Goal: Task Accomplishment & Management: Complete application form

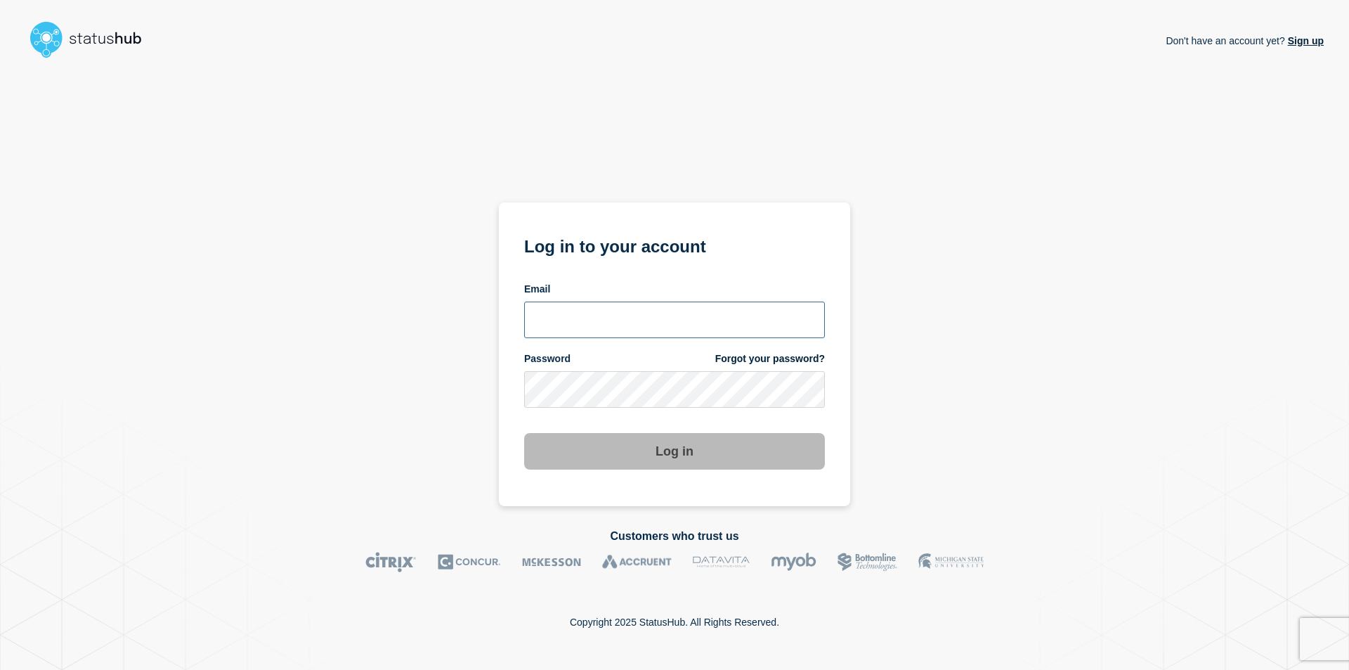
click at [594, 307] on input "email input" at bounding box center [674, 319] width 301 height 37
click at [630, 316] on input "dwilcox918" at bounding box center [674, 319] width 301 height 37
type input "wilcox50@msu.edu"
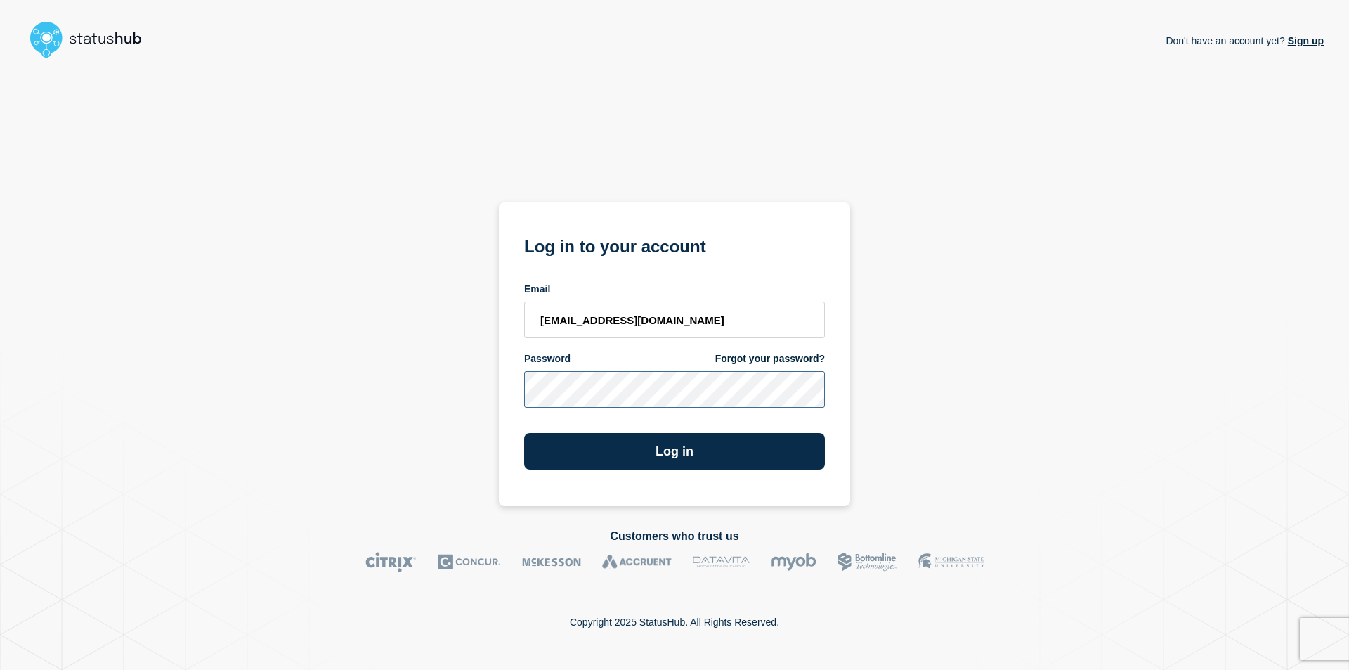
click at [524, 433] on button "Log in" at bounding box center [674, 451] width 301 height 37
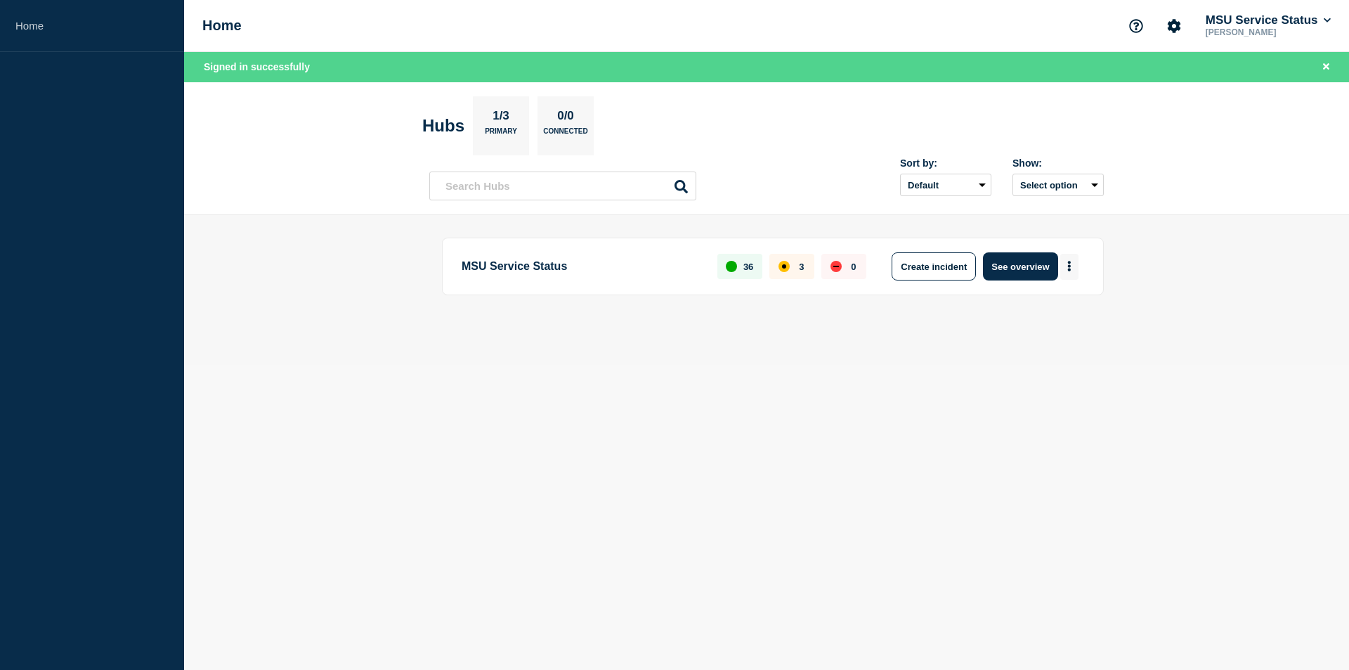
click at [1067, 261] on button "More actions" at bounding box center [1069, 267] width 18 height 26
click at [1052, 306] on button "Create maintenance" at bounding box center [1064, 309] width 95 height 12
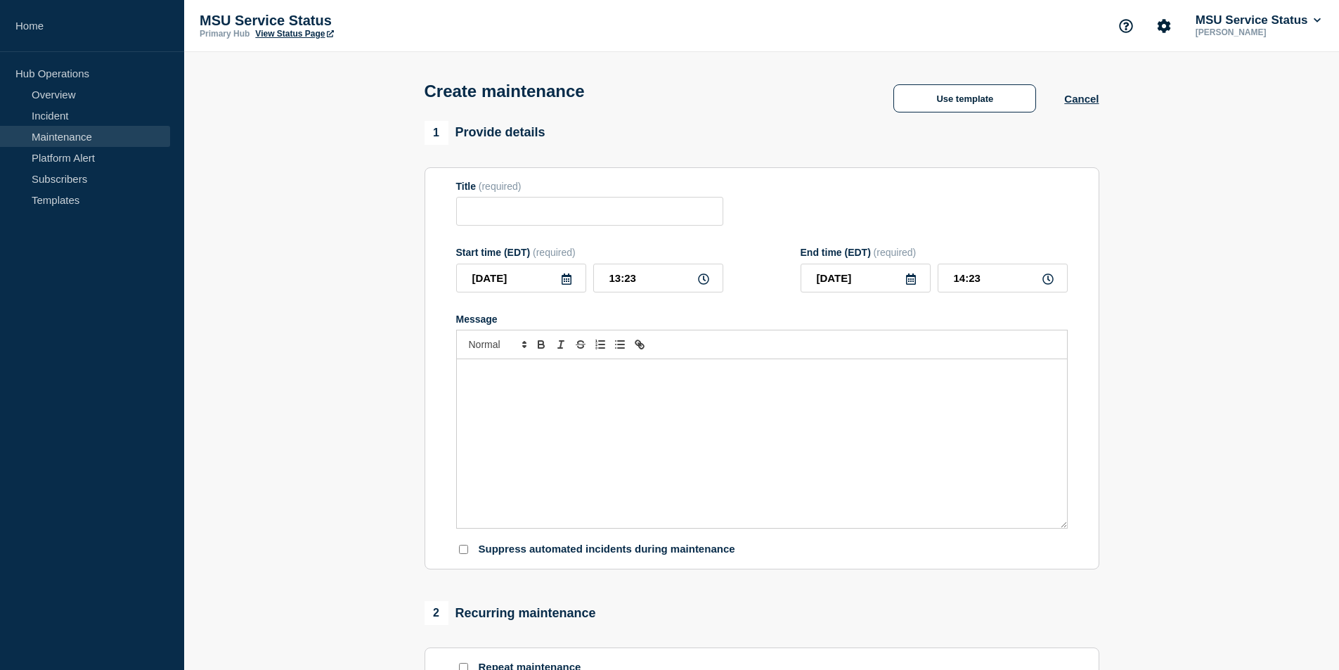
drag, startPoint x: 670, startPoint y: 431, endPoint x: 677, endPoint y: 434, distance: 8.5
click at [671, 429] on div "Message" at bounding box center [762, 443] width 610 height 169
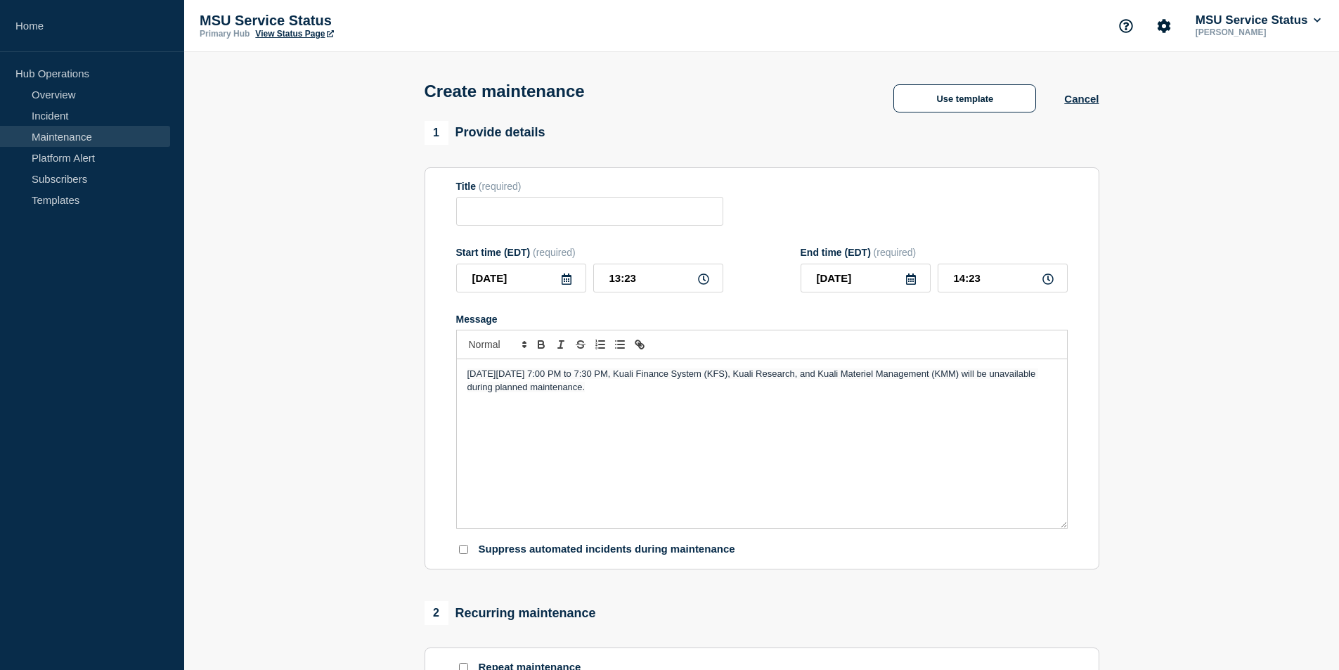
click at [895, 379] on span "On Thursday, August 7, 2025 from 7:00 PM to 7:30 PM, Kuali Finance System (KFS)…" at bounding box center [752, 379] width 571 height 23
click at [566, 283] on icon at bounding box center [566, 278] width 11 height 11
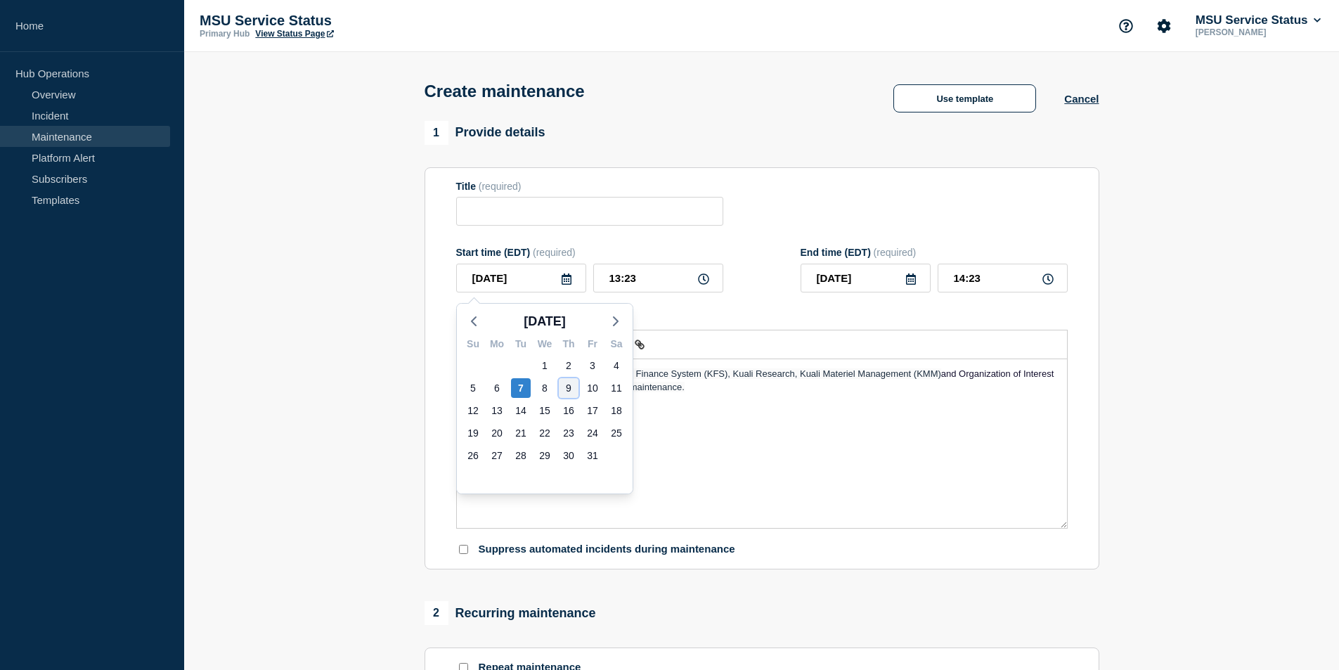
click at [569, 388] on div "9" at bounding box center [569, 388] width 20 height 20
type input "2025-10-09"
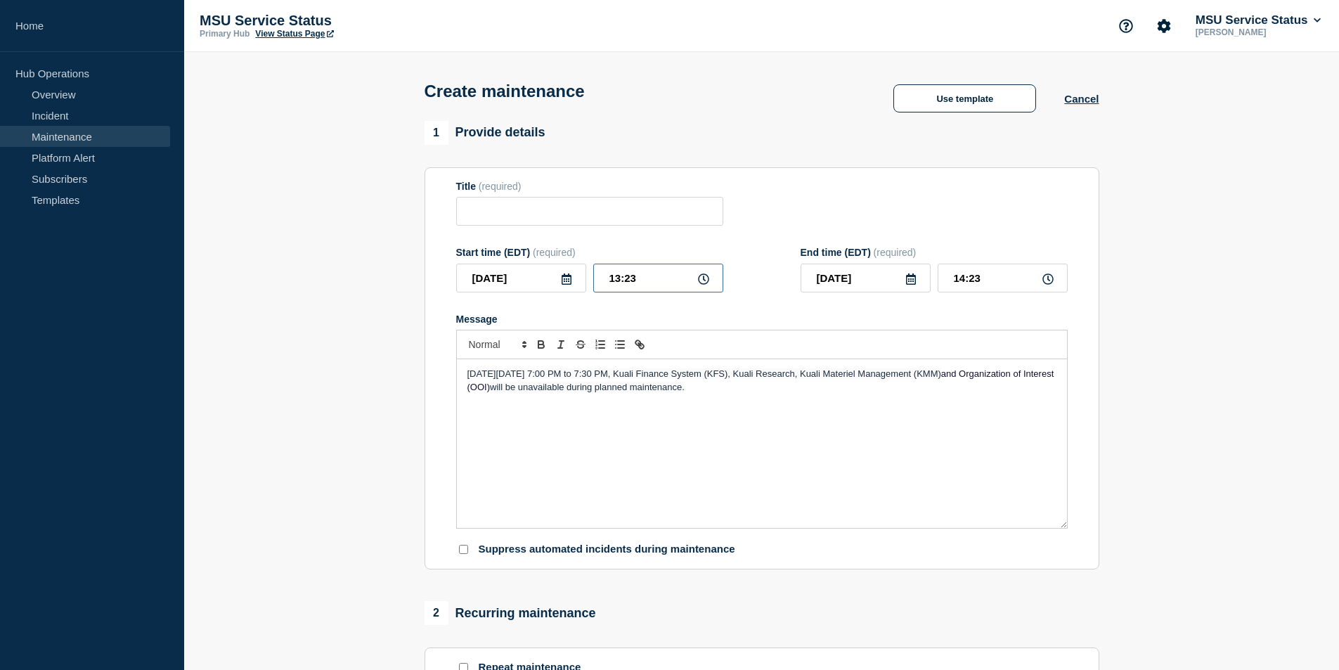
drag, startPoint x: 649, startPoint y: 283, endPoint x: 571, endPoint y: 273, distance: 79.2
click at [571, 273] on div "2025-10-09 13:23" at bounding box center [589, 278] width 267 height 29
type input "19:00"
drag, startPoint x: 1004, startPoint y: 287, endPoint x: 848, endPoint y: 279, distance: 156.2
click at [849, 279] on div "2025-10-09 20:00" at bounding box center [933, 278] width 267 height 29
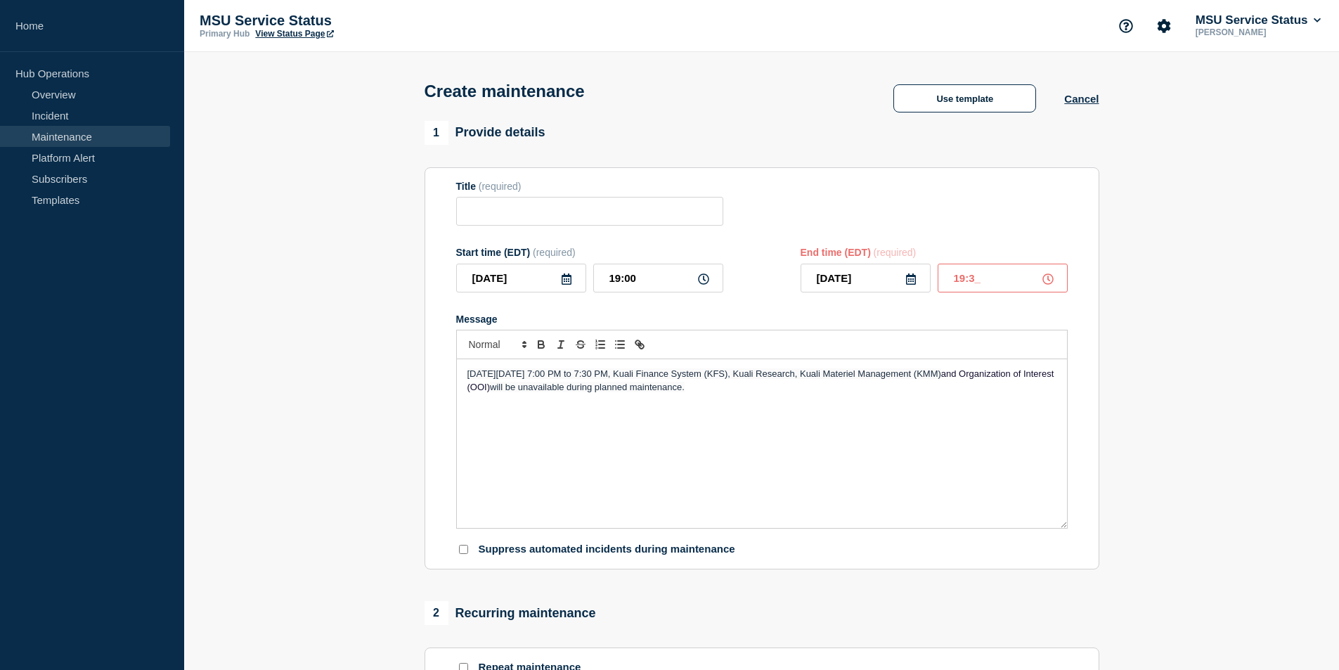
type input "19:30"
click at [484, 374] on span "On Thursday, August 7, 2025 from 7:00 PM to 7:30 PM, Kuali Finance System (KFS)…" at bounding box center [704, 373] width 474 height 11
drag, startPoint x: 558, startPoint y: 375, endPoint x: 523, endPoint y: 373, distance: 35.2
click at [523, 373] on span "On Thursday, August 7, 2025 from 7:00 PM to 7:30 PM, Kuali Finance System (KFS)…" at bounding box center [704, 373] width 474 height 11
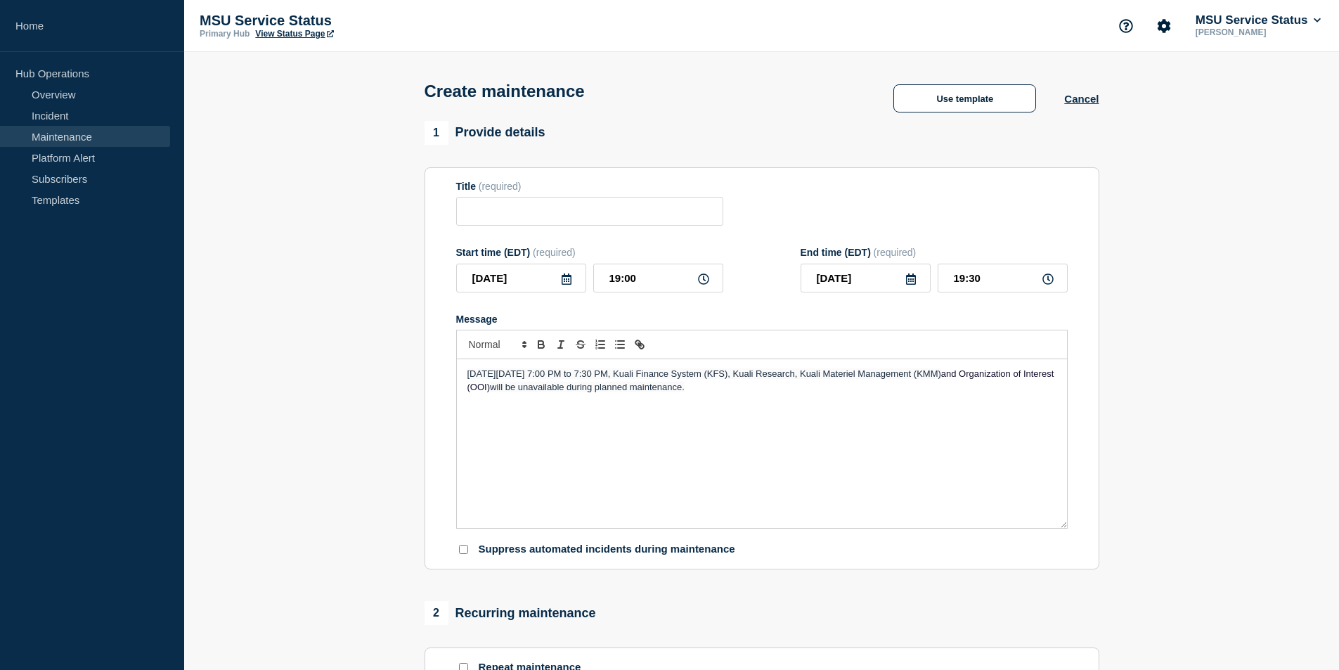
click at [866, 452] on div "On Thursday, October 9th, 2025 from 7:00 PM to 7:30 PM, Kuali Finance System (K…" at bounding box center [762, 443] width 610 height 169
click at [552, 214] on input "Title" at bounding box center [589, 211] width 267 height 29
paste input "[Maintenance] Kuali Finance System (KFS) Will Be Unavailable During Planned Mai…"
click at [580, 213] on input "[Maintenance] Kuali Finance System (KFS) Will Be Unavailable During Planned Mai…" at bounding box center [589, 211] width 267 height 29
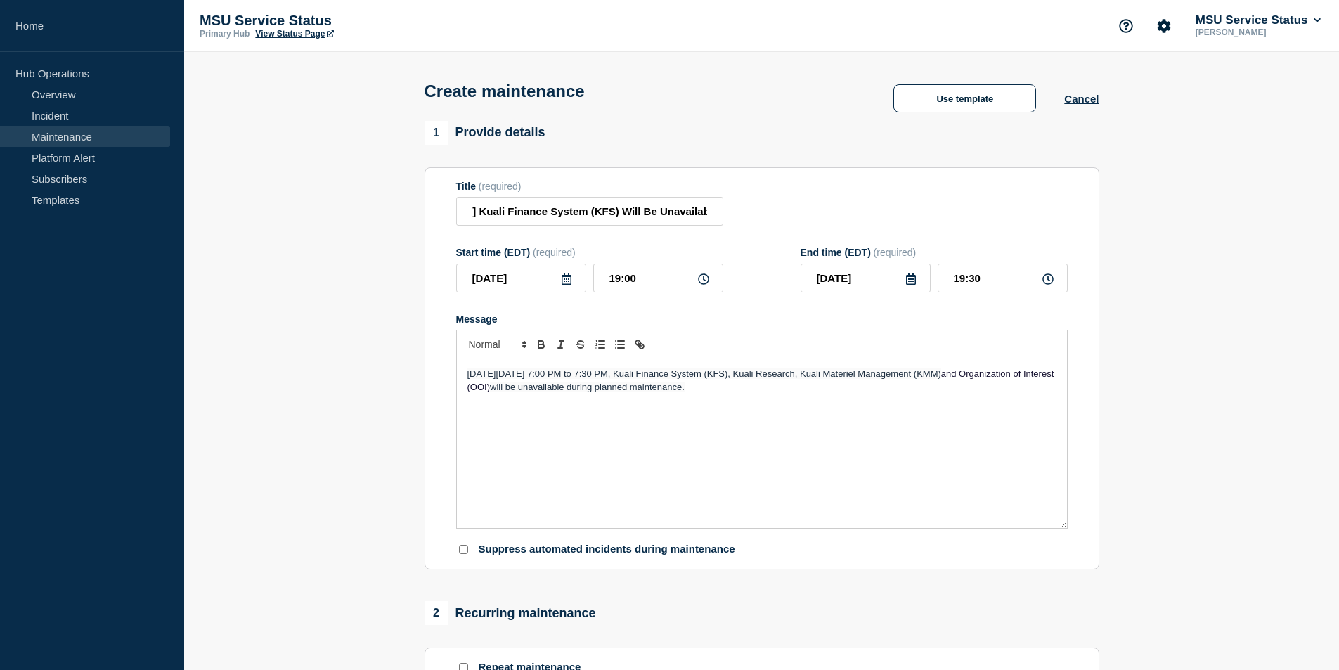
scroll to position [0, 0]
drag, startPoint x: 888, startPoint y: 377, endPoint x: 587, endPoint y: 403, distance: 302.0
click at [587, 403] on div "On Thursday, October 9th, 2025 from 7:00 PM to 7:30 PM, Kuali Finance System (K…" at bounding box center [762, 443] width 610 height 169
copy p ", Kuali Materiel Management (KMM) and Organization of Interest (OOI)"
click at [682, 216] on input "[Maintenance] Kuali Finance System (KFS) Will Be Unavailable During Planned Mai…" at bounding box center [589, 211] width 267 height 29
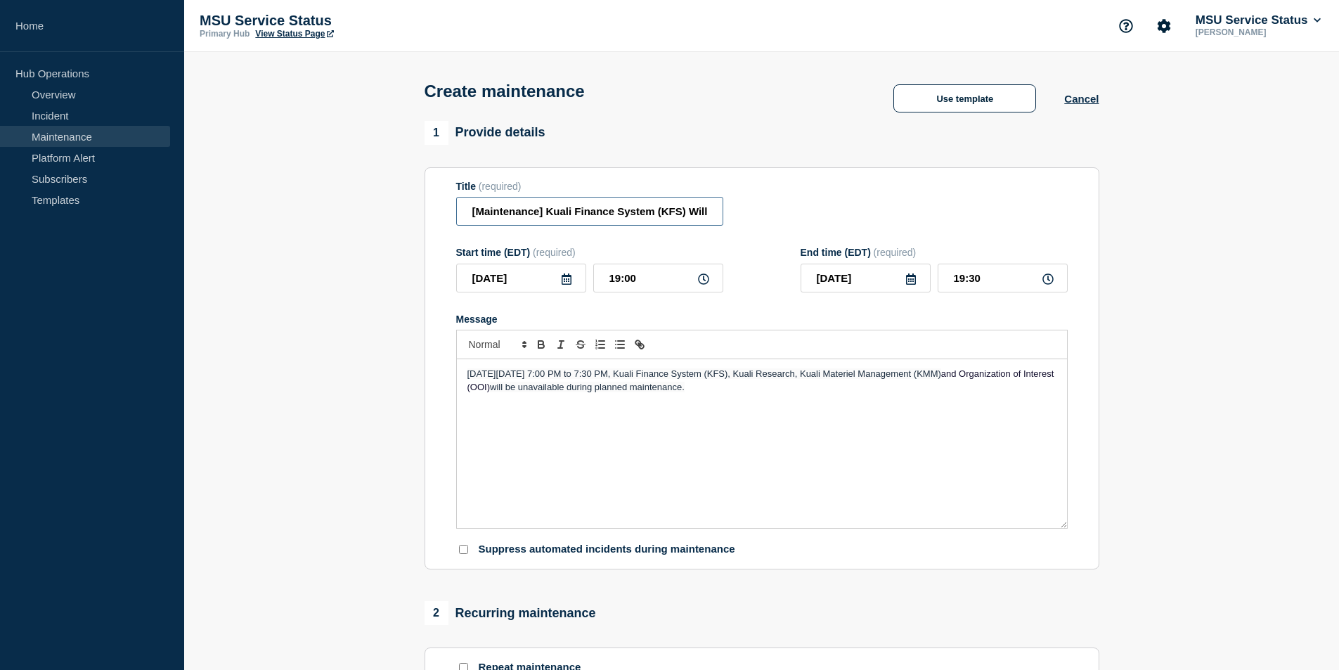
paste input ", Kuali Materiel Management (KMM) and Organization of Interest (OOI)"
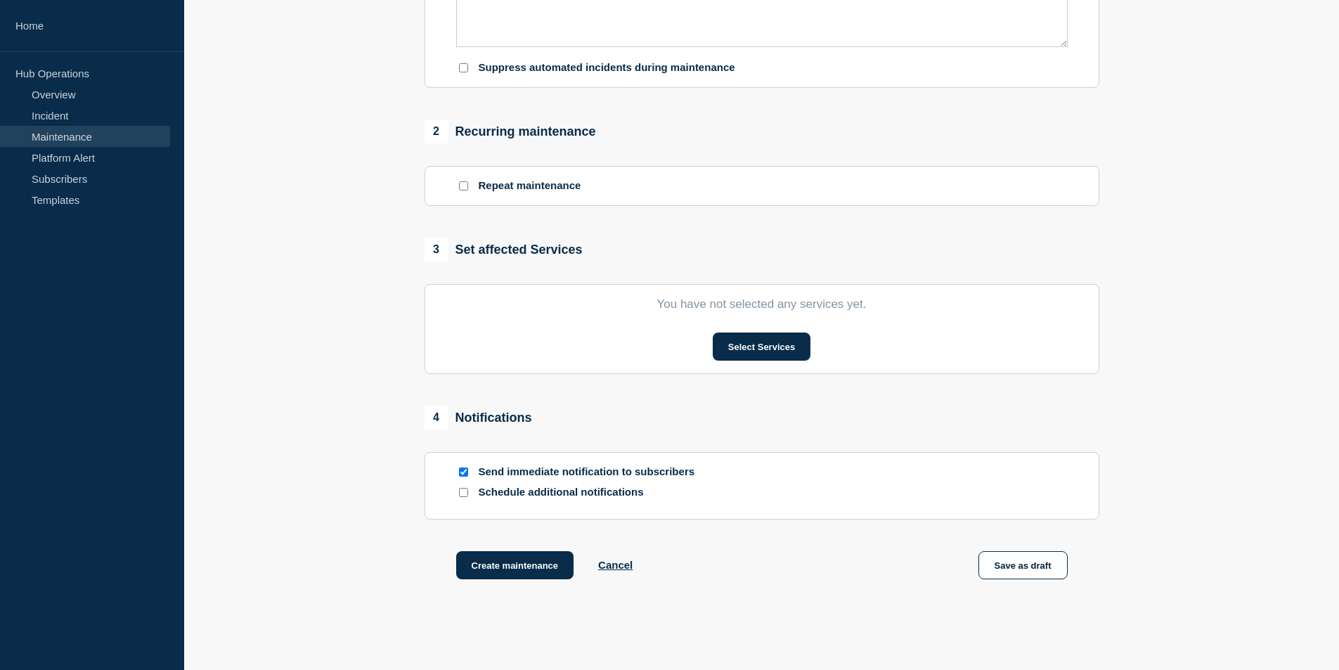
scroll to position [492, 0]
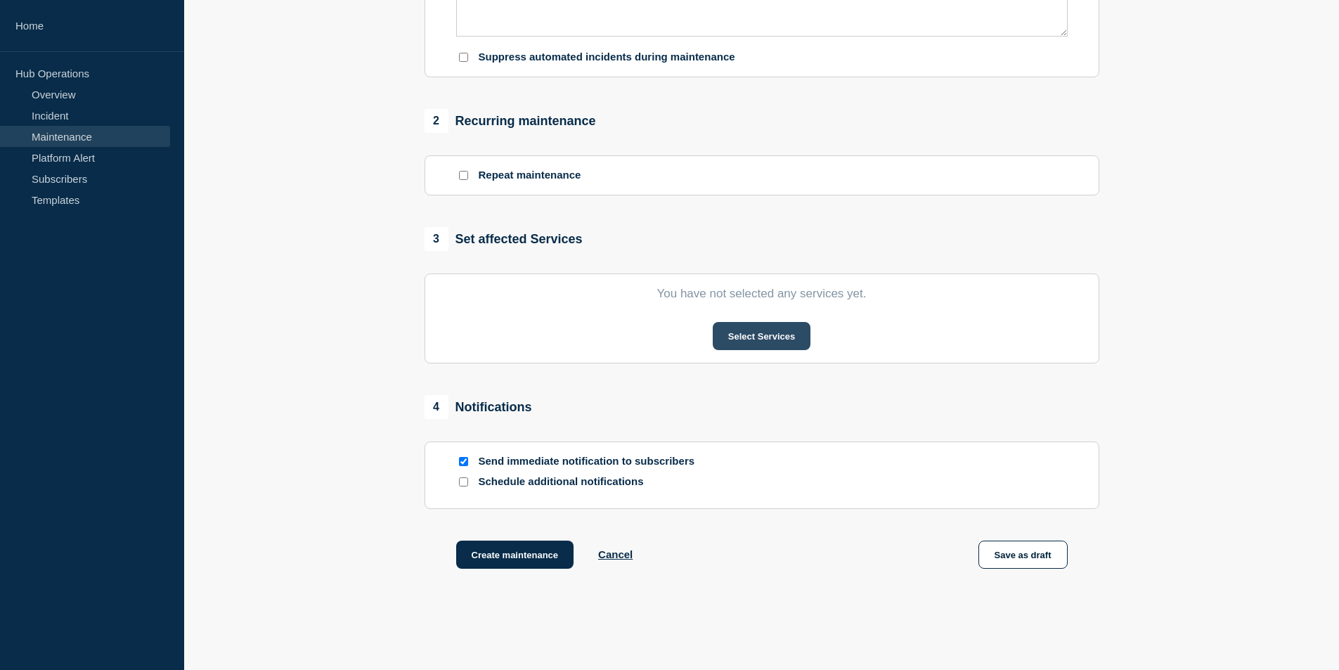
type input "[Maintenance] Kuali Finance System (KFS), Kuali Materiel Management (KMM) and O…"
click at [729, 332] on button "Select Services" at bounding box center [762, 336] width 98 height 28
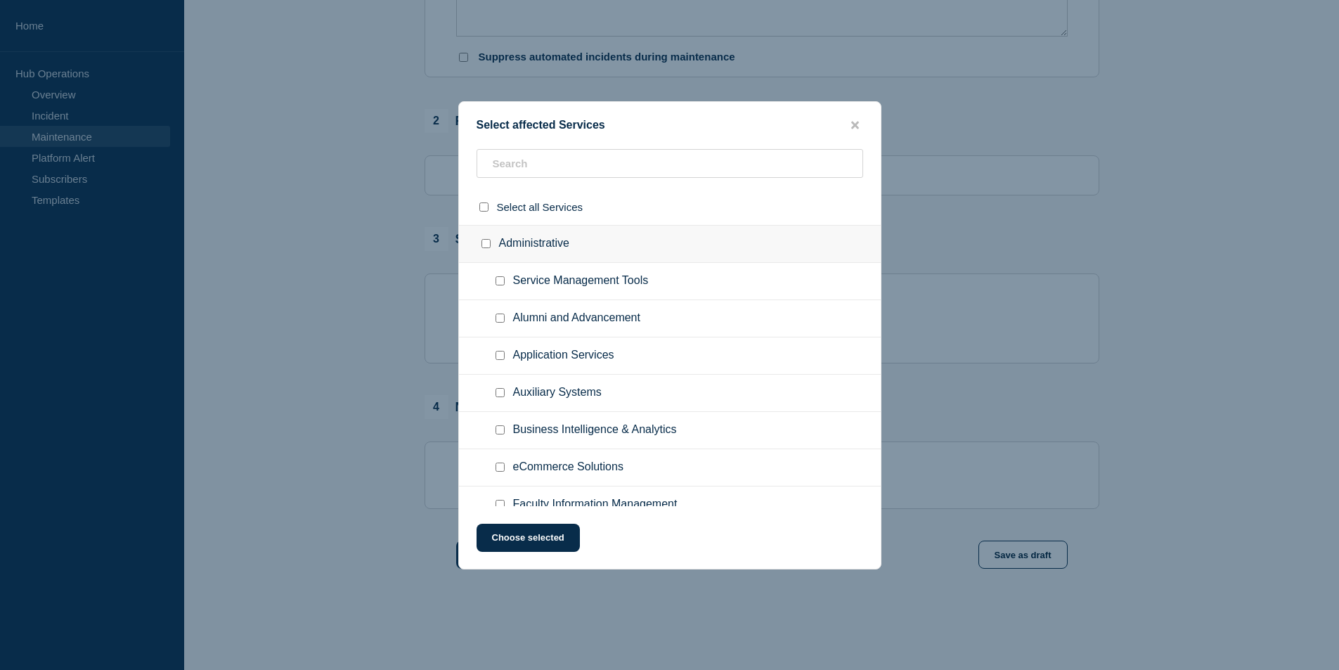
click at [989, 157] on div at bounding box center [669, 335] width 1339 height 670
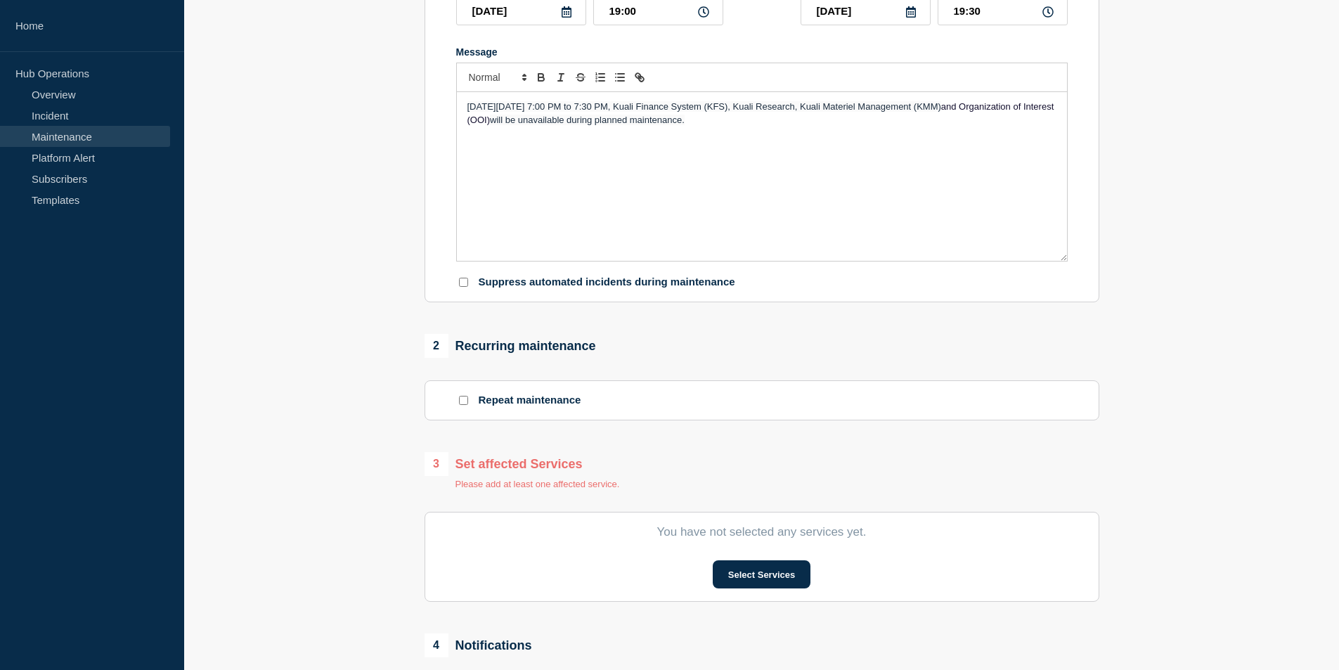
scroll to position [141, 0]
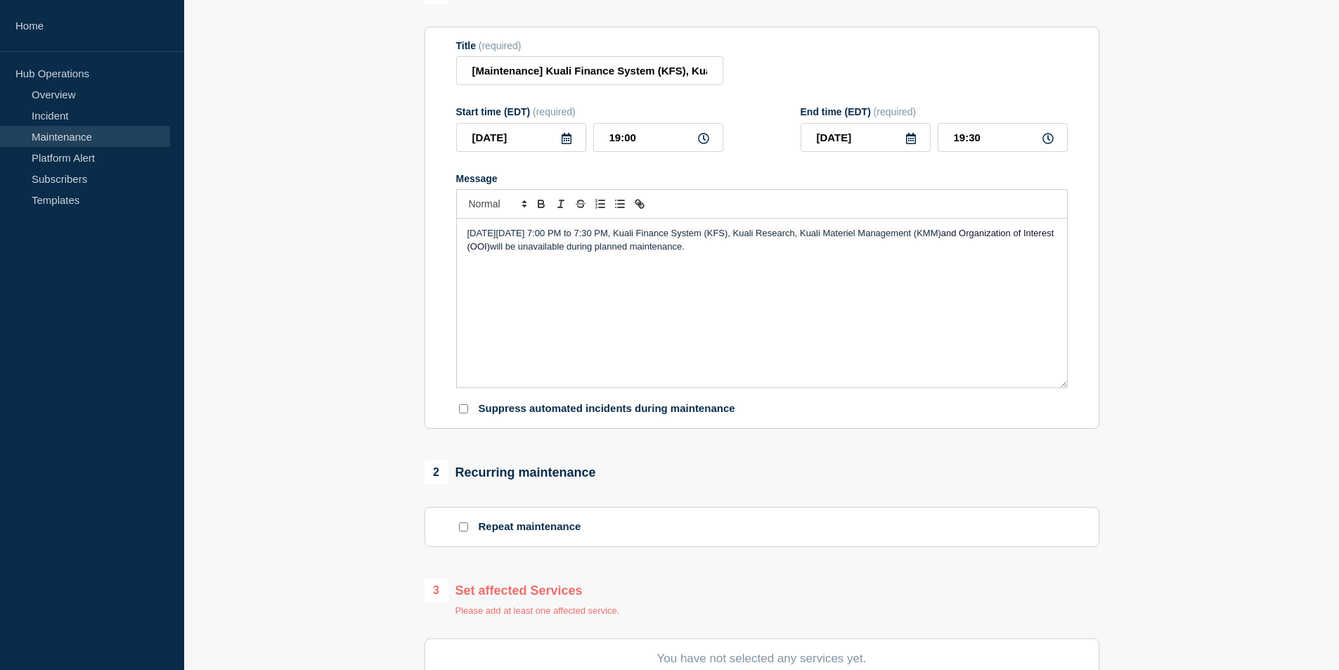
click at [680, 280] on div "On Thursday, October 9th, 2025 from 7:00 PM to 7:30 PM, Kuali Finance System (K…" at bounding box center [762, 303] width 610 height 169
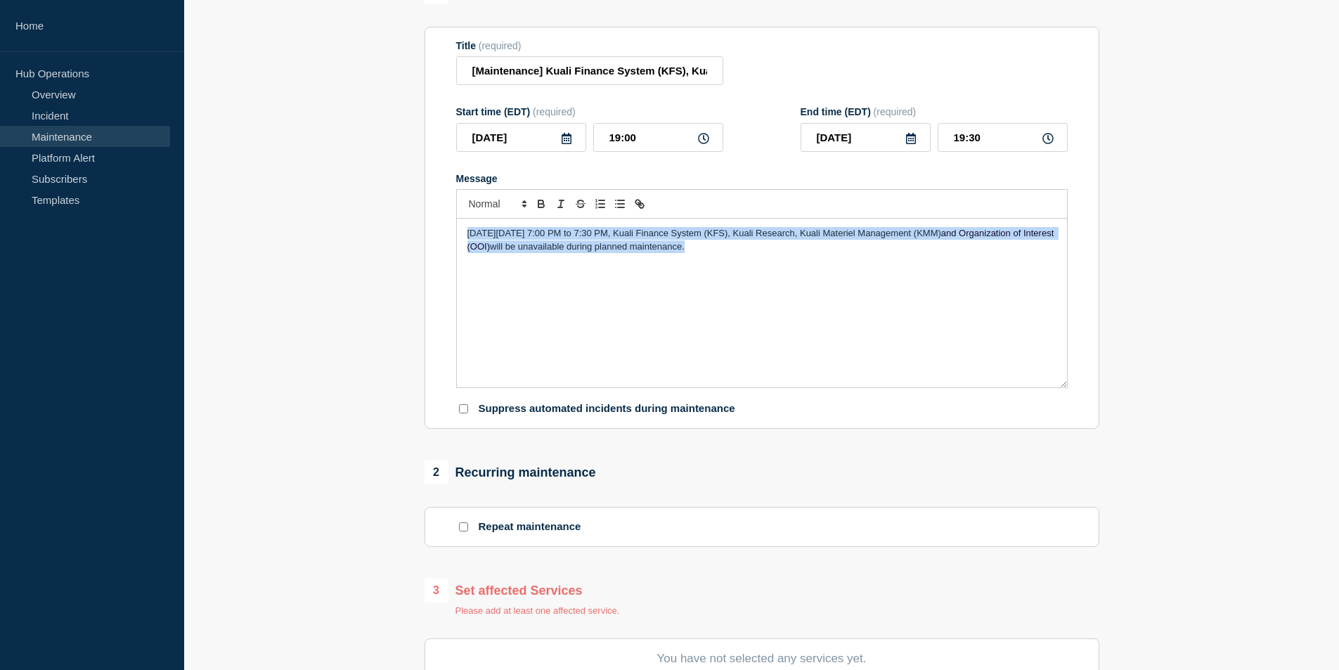
copy p "On Thursday, October 9th, 2025 from 7:00 PM to 7:30 PM, Kuali Finance System (K…"
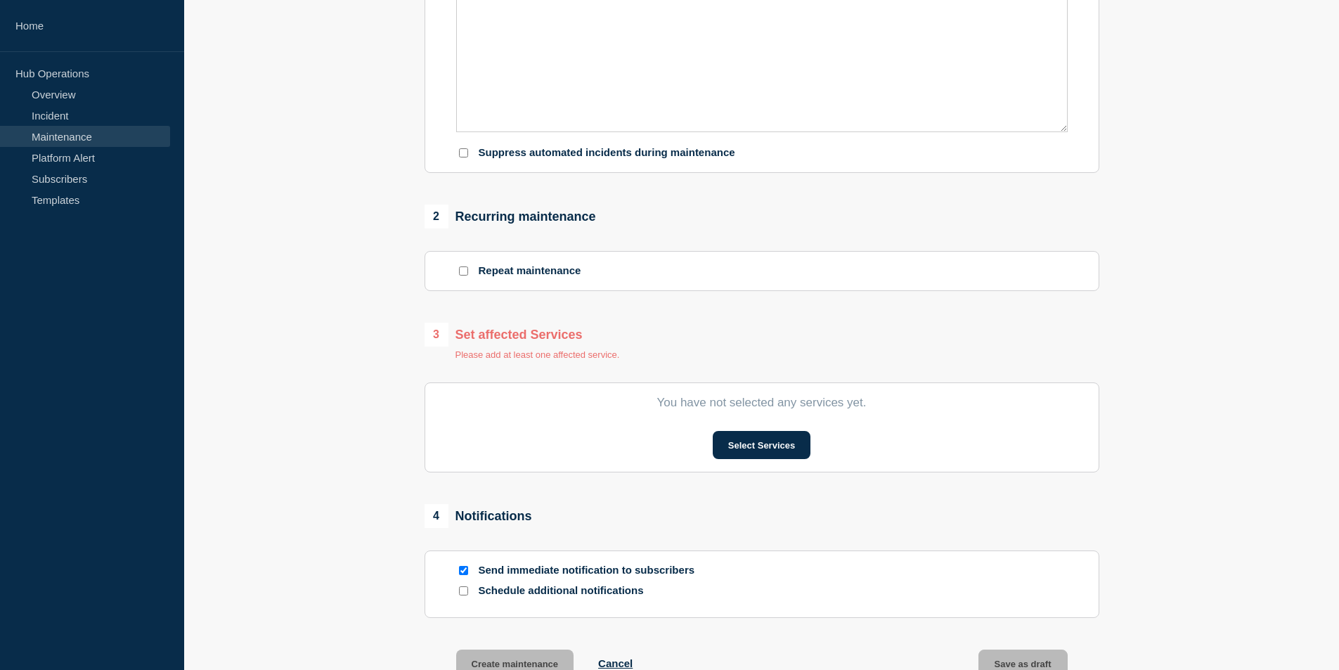
scroll to position [422, 0]
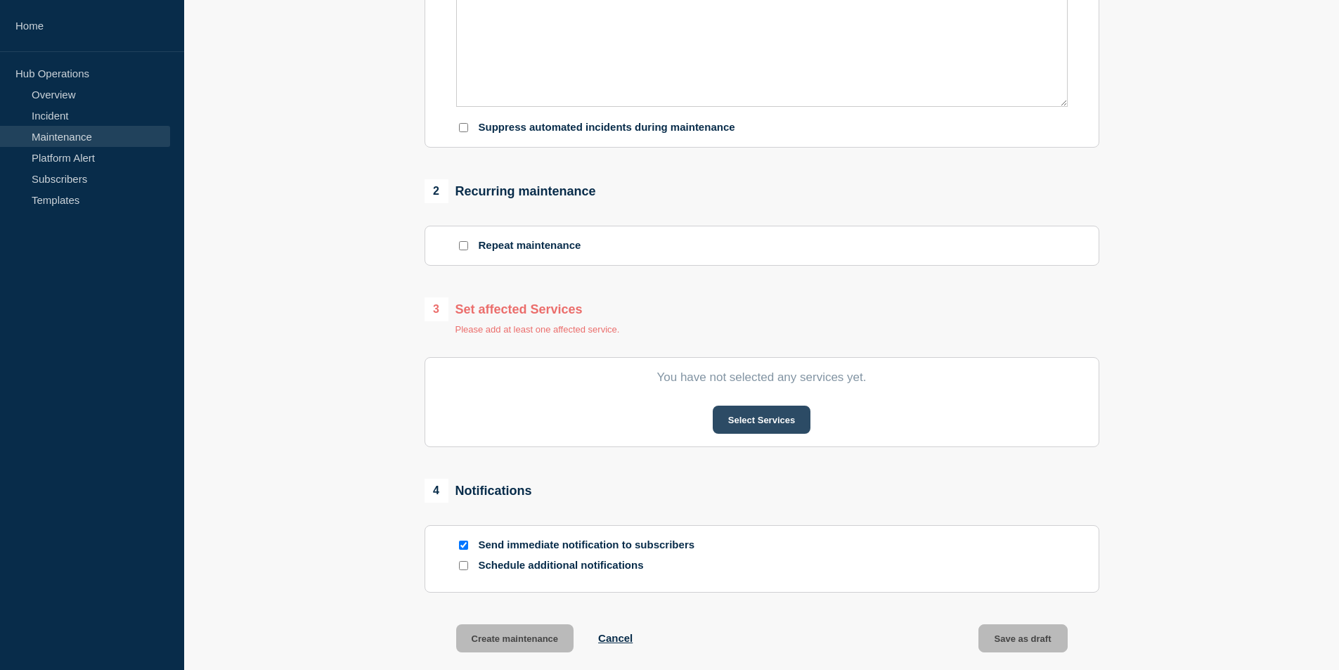
click at [738, 418] on button "Select Services" at bounding box center [762, 419] width 98 height 28
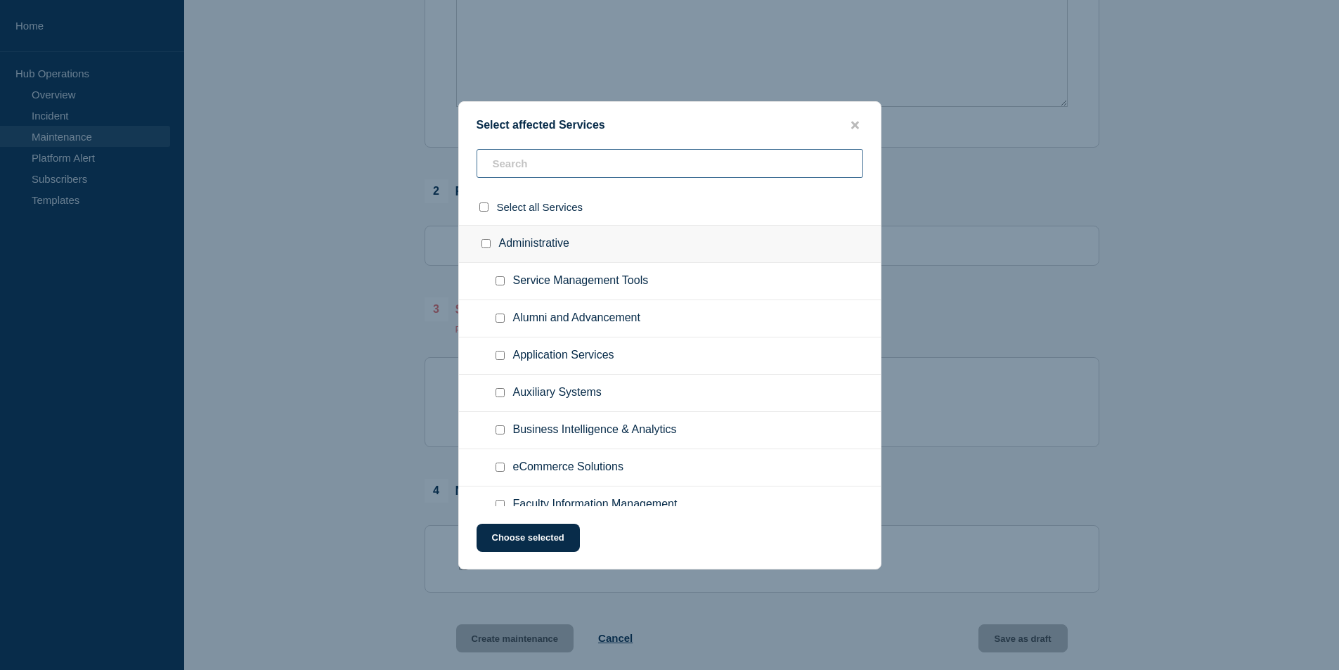
click at [568, 176] on input "text" at bounding box center [669, 163] width 387 height 29
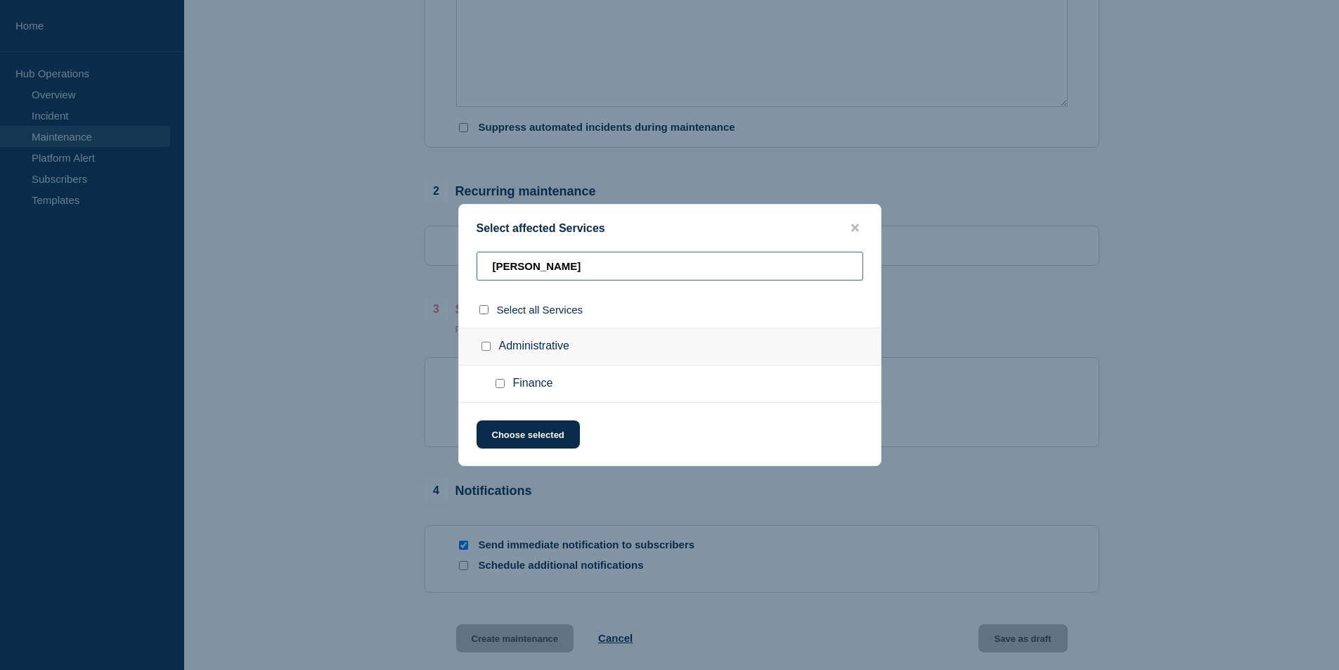
type input "finan"
click at [503, 384] on input "Finance checkbox" at bounding box center [499, 383] width 9 height 9
checkbox input "true"
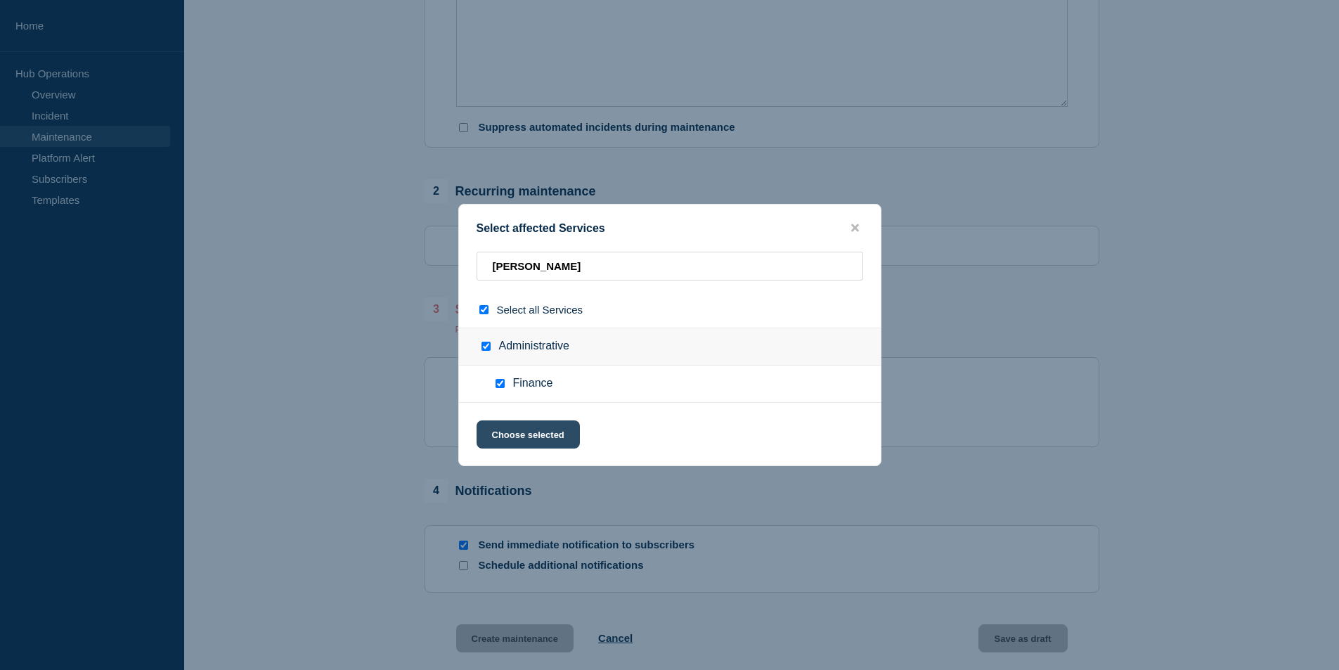
click at [509, 436] on button "Choose selected" at bounding box center [527, 434] width 103 height 28
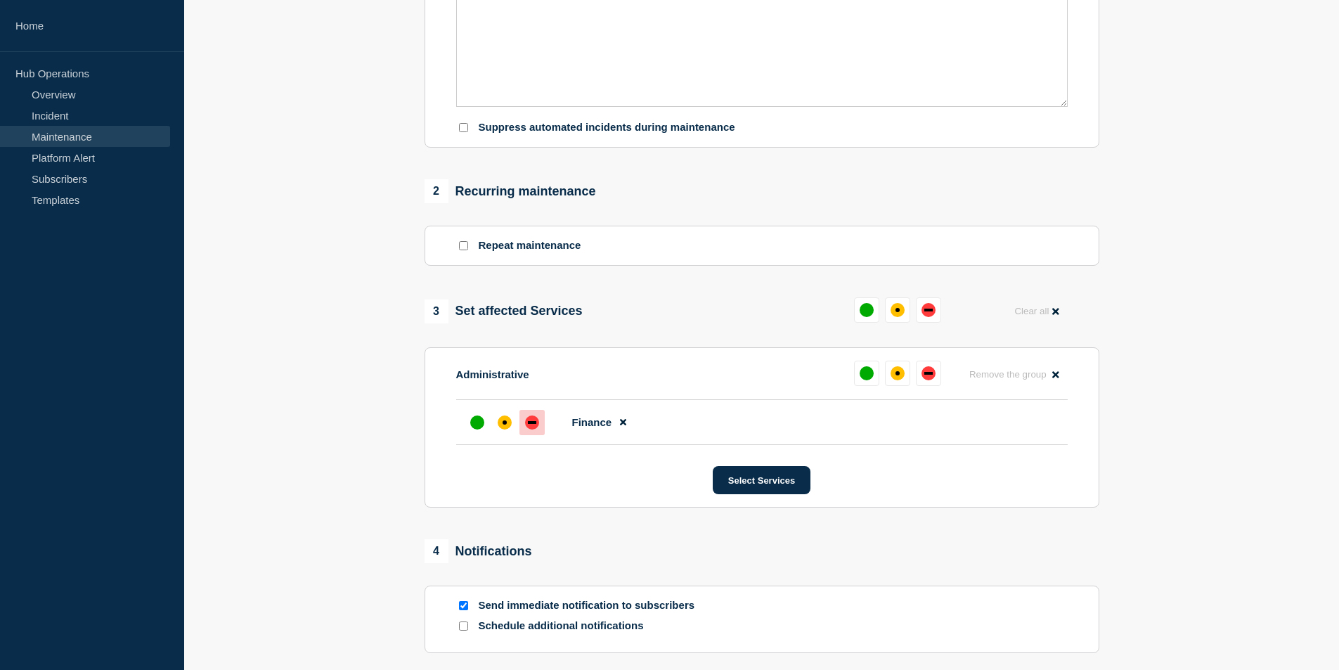
click at [534, 424] on div "down" at bounding box center [532, 422] width 8 height 3
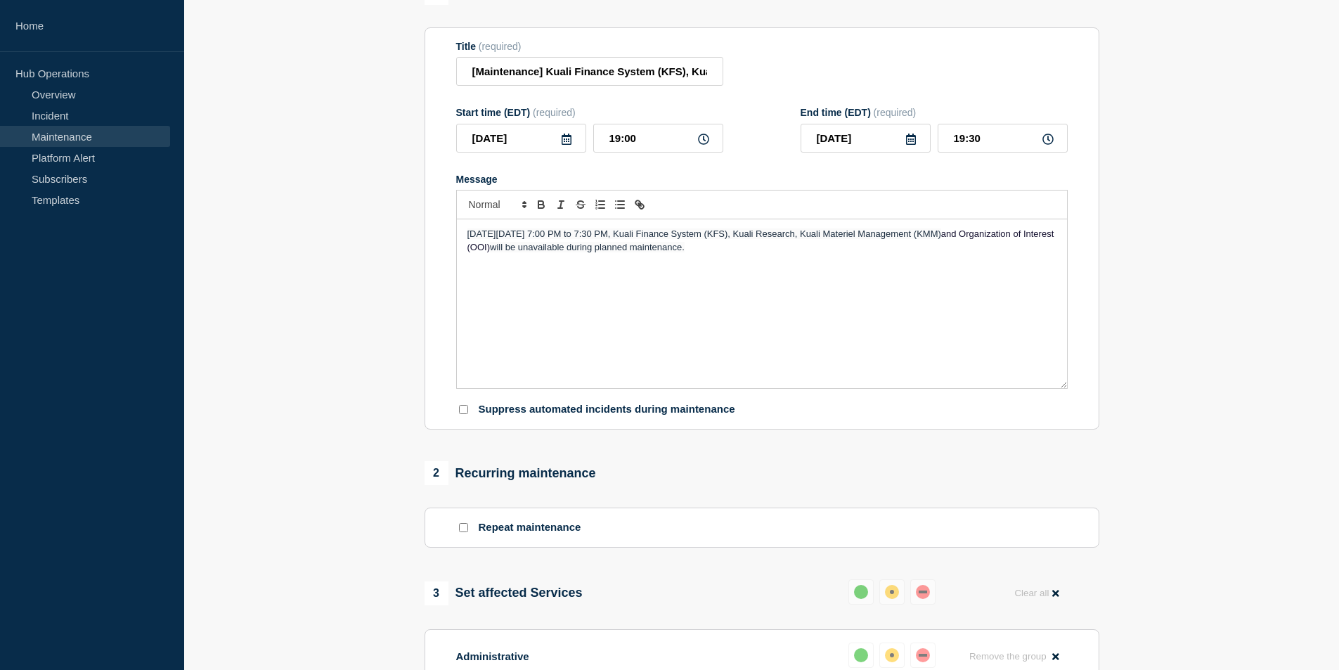
scroll to position [0, 0]
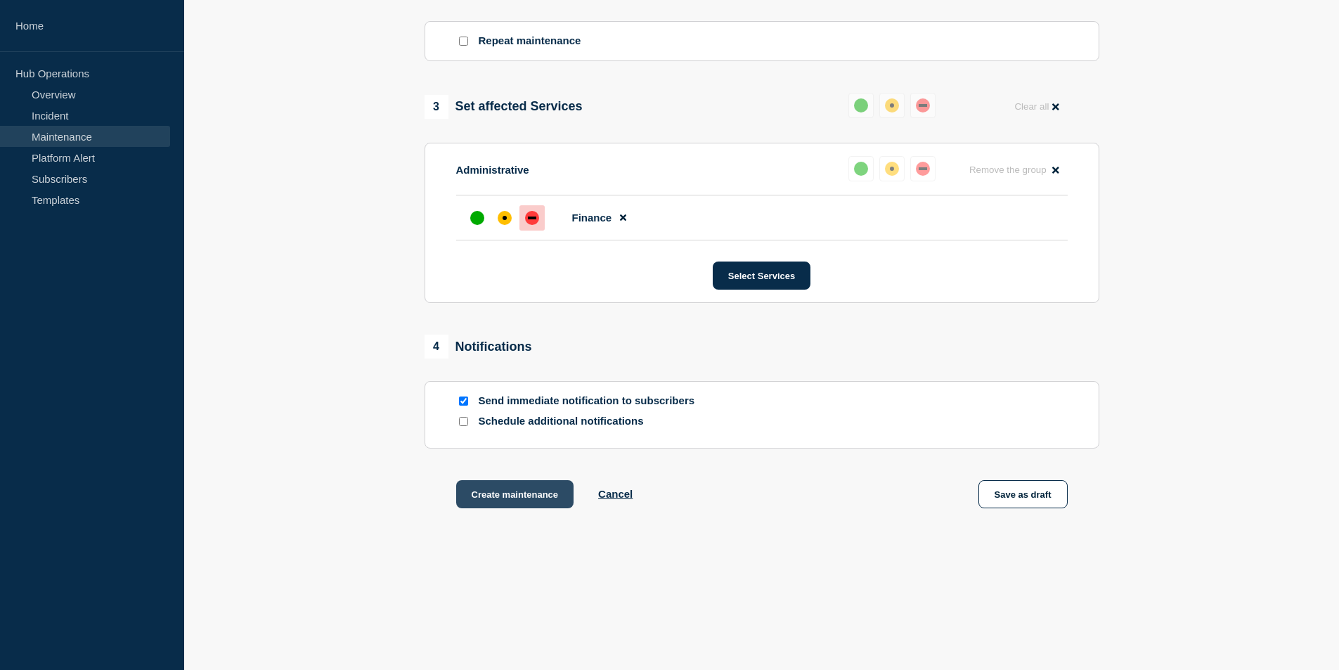
click at [498, 493] on button "Create maintenance" at bounding box center [515, 494] width 118 height 28
